Goal: Information Seeking & Learning: Learn about a topic

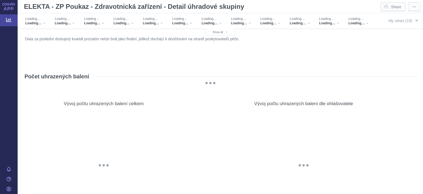
click at [400, 21] on span "My views (19)" at bounding box center [400, 20] width 24 height 4
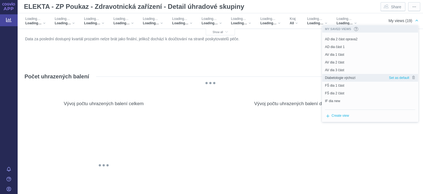
click at [347, 76] on span "Diabetologie výchozí" at bounding box center [340, 77] width 31 height 5
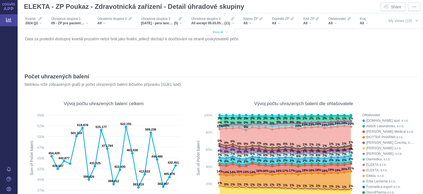
click at [225, 33] on span "Show all" at bounding box center [220, 32] width 15 height 3
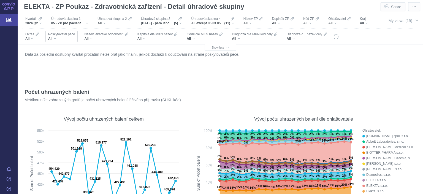
click at [62, 37] on div "All" at bounding box center [61, 38] width 27 height 4
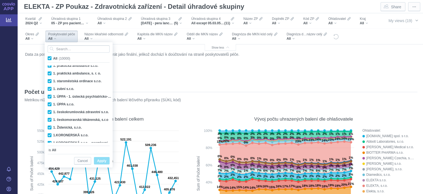
scroll to position [396, 0]
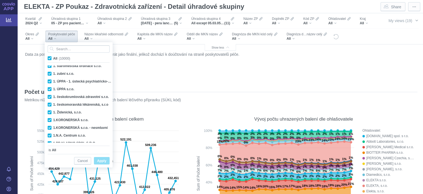
click at [174, 73] on div "Data za poslední dostupný kvartál prozatím nelze brát jako finální, jelikož doc…" at bounding box center [220, 64] width 393 height 29
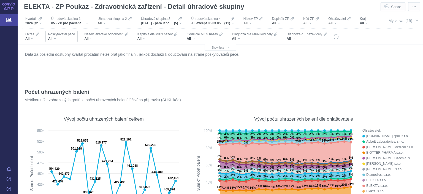
click at [68, 37] on div "All" at bounding box center [61, 38] width 27 height 4
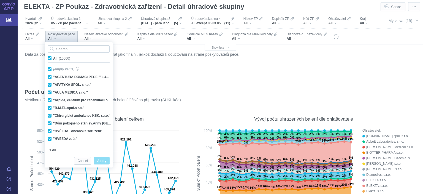
click at [68, 37] on div "All" at bounding box center [61, 38] width 27 height 4
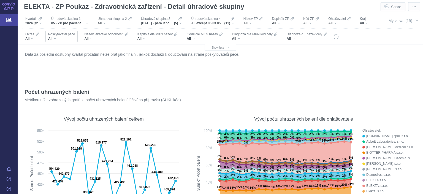
click at [62, 41] on div "Poskytovatel péče All" at bounding box center [61, 37] width 32 height 12
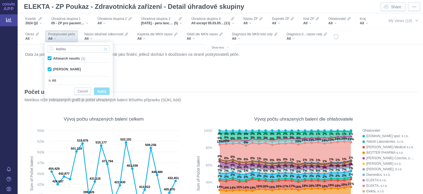
type input "kožou"
click at [104, 49] on span "Input clear" at bounding box center [106, 48] width 4 height 7
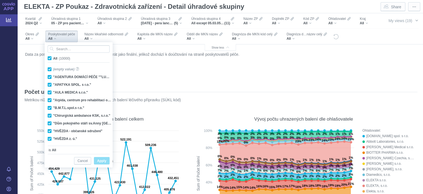
click at [132, 72] on div "Data za poslední dostupný kvartál prozatím nelze brát jako finální, jelikož doc…" at bounding box center [220, 64] width 393 height 29
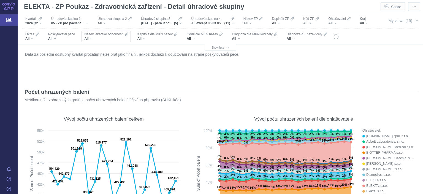
click at [92, 34] on span "Název lékařské odbornosti" at bounding box center [103, 34] width 39 height 4
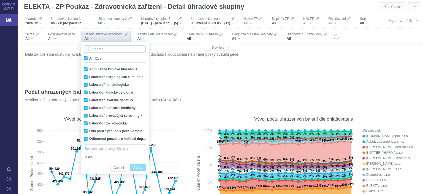
click at [92, 34] on span "Název lékařské odbornosti" at bounding box center [103, 34] width 39 height 4
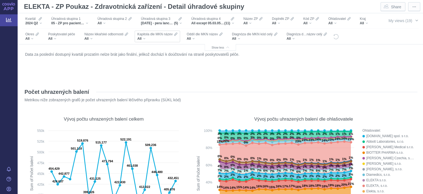
click at [156, 35] on span "Kapitola dle MKN název" at bounding box center [154, 34] width 35 height 4
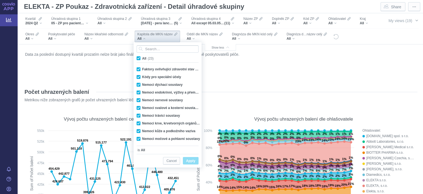
click at [156, 35] on span "Kapitola dle MKN název" at bounding box center [154, 34] width 35 height 4
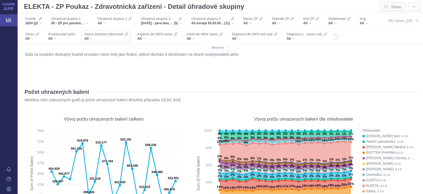
click at [109, 34] on span "Název lékařské odbornosti" at bounding box center [103, 34] width 39 height 4
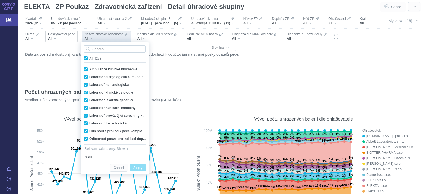
click at [66, 36] on span "Poskytovatel péče" at bounding box center [61, 34] width 27 height 4
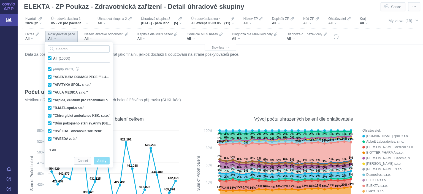
click at [66, 36] on span "Poskytovatel péče" at bounding box center [61, 34] width 27 height 4
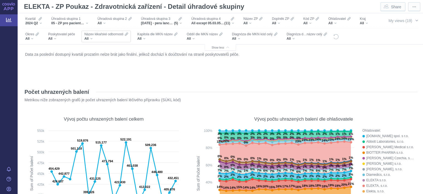
click at [102, 37] on div "All" at bounding box center [105, 38] width 43 height 4
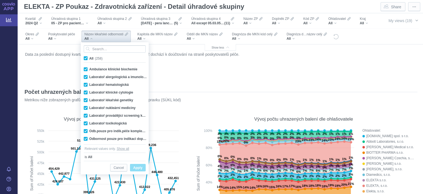
click at [102, 37] on div "All" at bounding box center [105, 38] width 43 height 4
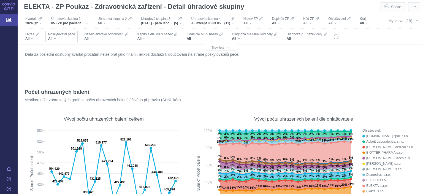
click at [61, 34] on span "Poskytovatel péče" at bounding box center [61, 34] width 27 height 4
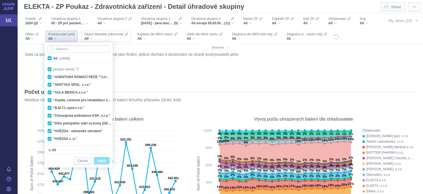
click at [95, 34] on span "Název lékařské odbornosti" at bounding box center [103, 34] width 39 height 4
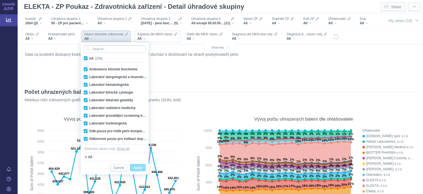
click at [142, 33] on span "Kapitola dle MKN název" at bounding box center [154, 34] width 35 height 4
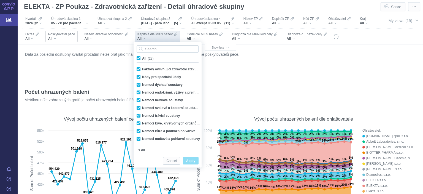
click at [56, 36] on span "Poskytovatel péče" at bounding box center [61, 34] width 27 height 4
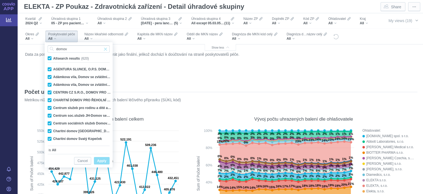
type input "domov"
click at [107, 51] on span "Input clear" at bounding box center [106, 48] width 4 height 7
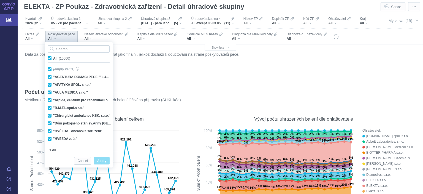
click at [149, 76] on div "Data za poslední dostupný kvartál prozatím nelze brát jako finální, jelikož doc…" at bounding box center [220, 64] width 393 height 29
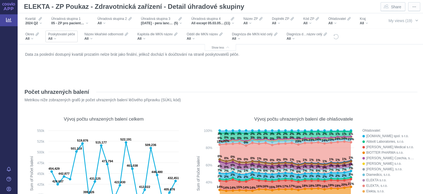
click at [57, 38] on div "All" at bounding box center [61, 38] width 27 height 4
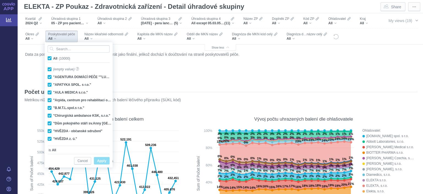
click at [57, 38] on div "All" at bounding box center [61, 38] width 27 height 4
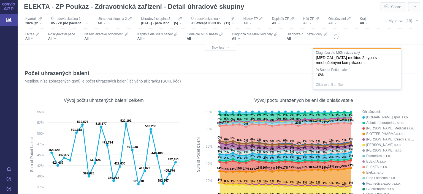
scroll to position [0, 0]
